Goal: Transaction & Acquisition: Purchase product/service

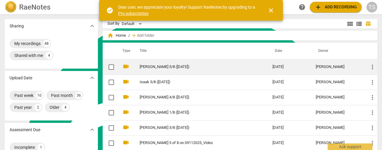
scroll to position [162, 0]
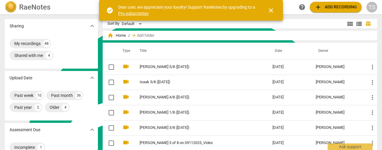
drag, startPoint x: 271, startPoint y: 10, endPoint x: 268, endPoint y: 11, distance: 3.2
click at [271, 10] on span "close" at bounding box center [270, 10] width 7 height 7
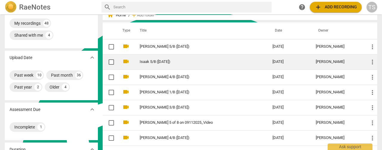
scroll to position [30, 0]
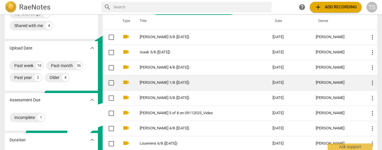
click at [166, 84] on link "Andrew 1/8 (9/11/25)" at bounding box center [195, 83] width 111 height 4
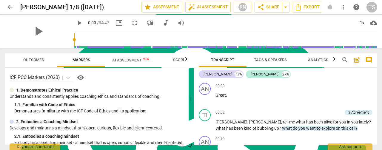
click at [353, 40] on input "range" at bounding box center [225, 39] width 303 height 19
click at [76, 22] on span "play_arrow" at bounding box center [79, 22] width 7 height 7
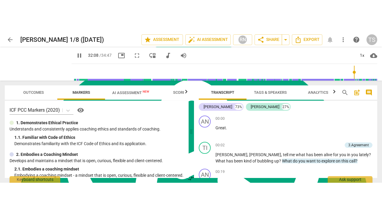
scroll to position [3384, 0]
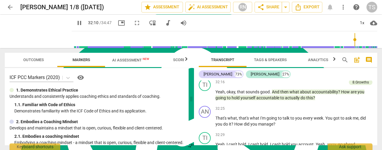
click at [359, 38] on input "range" at bounding box center [225, 39] width 303 height 19
click at [133, 23] on span "fullscreen" at bounding box center [136, 22] width 7 height 7
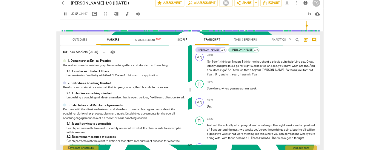
scroll to position [162, 0]
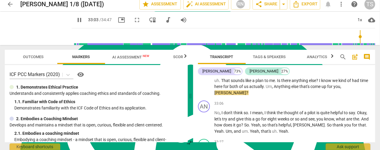
click at [363, 38] on input "range" at bounding box center [224, 36] width 301 height 19
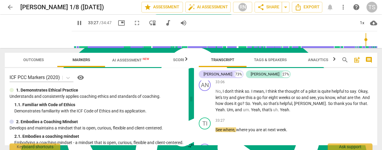
scroll to position [3606, 0]
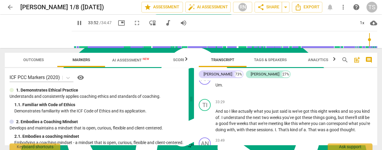
click at [368, 41] on input "range" at bounding box center [225, 39] width 303 height 19
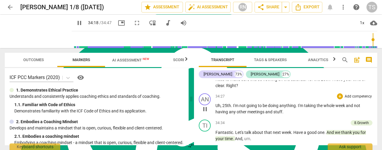
scroll to position [3785, 0]
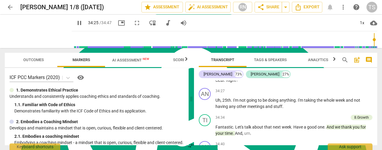
drag, startPoint x: 72, startPoint y: 22, endPoint x: 80, endPoint y: 17, distance: 9.3
click at [76, 22] on span "pause" at bounding box center [79, 22] width 7 height 7
click at [76, 24] on span "play_arrow" at bounding box center [79, 22] width 7 height 7
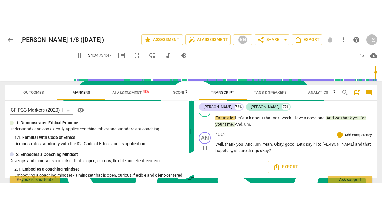
scroll to position [3844, 0]
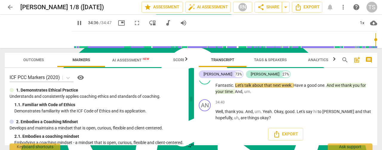
click at [133, 21] on span "fullscreen" at bounding box center [136, 22] width 7 height 7
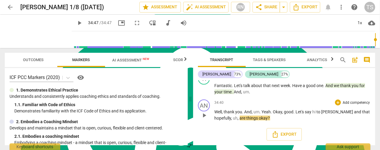
scroll to position [3, 0]
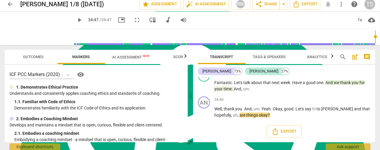
click at [76, 19] on span "play_arrow" at bounding box center [79, 19] width 7 height 7
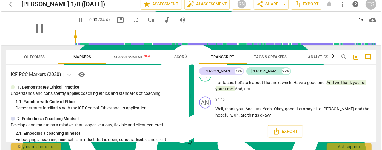
scroll to position [0, 0]
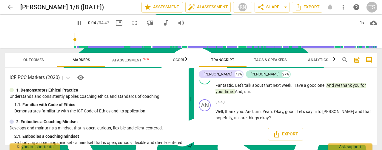
type input "5"
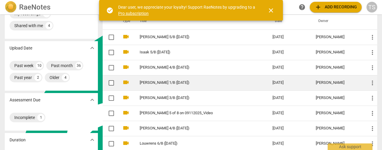
scroll to position [60, 0]
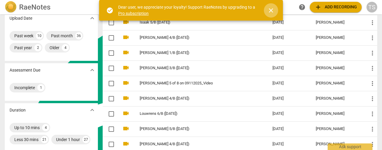
click at [269, 8] on span "close" at bounding box center [270, 10] width 7 height 7
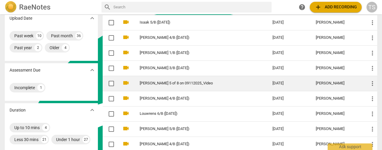
click at [173, 86] on td "Milissa 5 of 8 on 09112025_Video" at bounding box center [199, 83] width 135 height 15
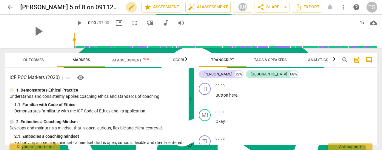
click at [128, 9] on span "edit" at bounding box center [131, 7] width 7 height 7
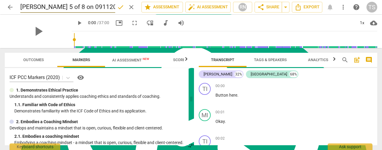
scroll to position [0, 1]
click at [53, 8] on input "Milissa 5 of 8 on 09112025_Video" at bounding box center [67, 6] width 95 height 11
type input "Milissa 5/8 (9/11/25)"
click at [121, 6] on span "done" at bounding box center [120, 7] width 7 height 7
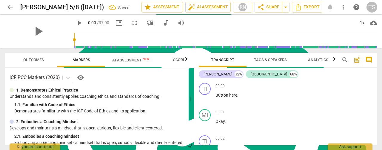
click at [124, 60] on span "AI Assessment New" at bounding box center [130, 60] width 37 height 4
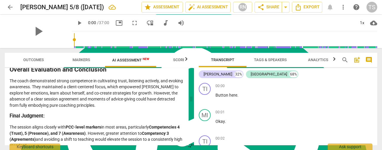
scroll to position [905, 0]
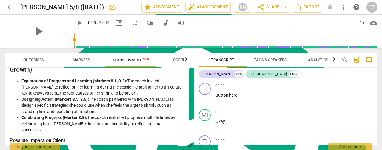
click at [9, 7] on span "arrow_back" at bounding box center [10, 7] width 7 height 7
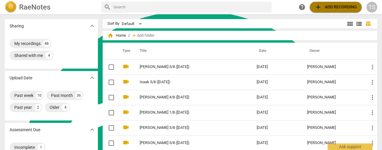
click at [315, 7] on span "add" at bounding box center [317, 7] width 7 height 7
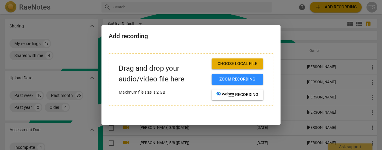
click at [215, 69] on button "Choose local file" at bounding box center [238, 63] width 52 height 11
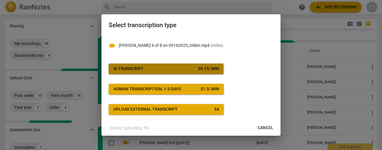
click at [144, 70] on span "AI Transcript $ 0.15 / min" at bounding box center [166, 69] width 106 height 6
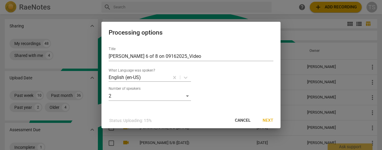
click at [274, 121] on button "Next" at bounding box center [268, 120] width 20 height 11
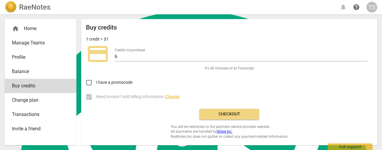
click at [236, 120] on div "Buy credits 1 credit = $1 credit_card Credits to purchase 6 It's 40 minutes of …" at bounding box center [229, 81] width 286 height 115
click at [232, 112] on span "Checkout" at bounding box center [229, 114] width 50 height 6
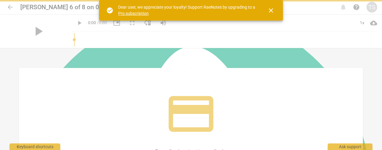
scroll to position [162, 0]
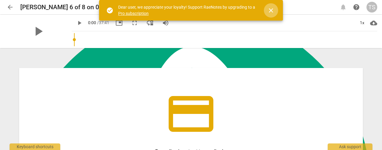
click at [273, 13] on span "close" at bounding box center [270, 10] width 7 height 7
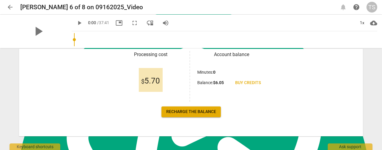
scroll to position [119, 0]
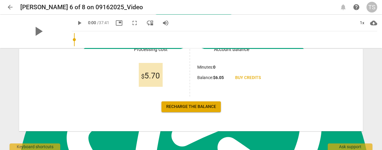
click at [202, 107] on span "Recharge the balance" at bounding box center [191, 107] width 50 height 6
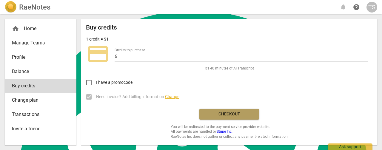
click at [217, 112] on span "Checkout" at bounding box center [229, 114] width 50 height 6
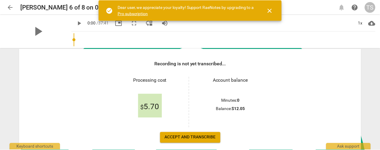
scroll to position [119, 0]
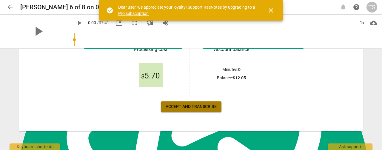
click at [190, 107] on span "Accept and transcribe" at bounding box center [191, 107] width 51 height 6
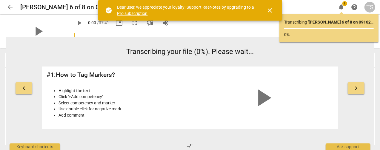
click at [272, 11] on span "close" at bounding box center [269, 10] width 7 height 7
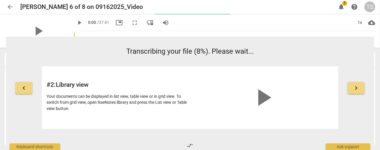
scroll to position [1, 0]
